Goal: Navigation & Orientation: Find specific page/section

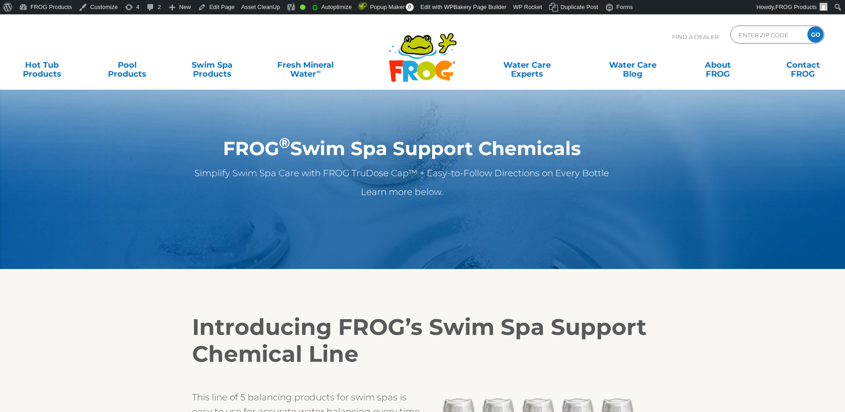
click at [180, 4] on span "New" at bounding box center [185, 7] width 12 height 14
